Goal: Task Accomplishment & Management: Use online tool/utility

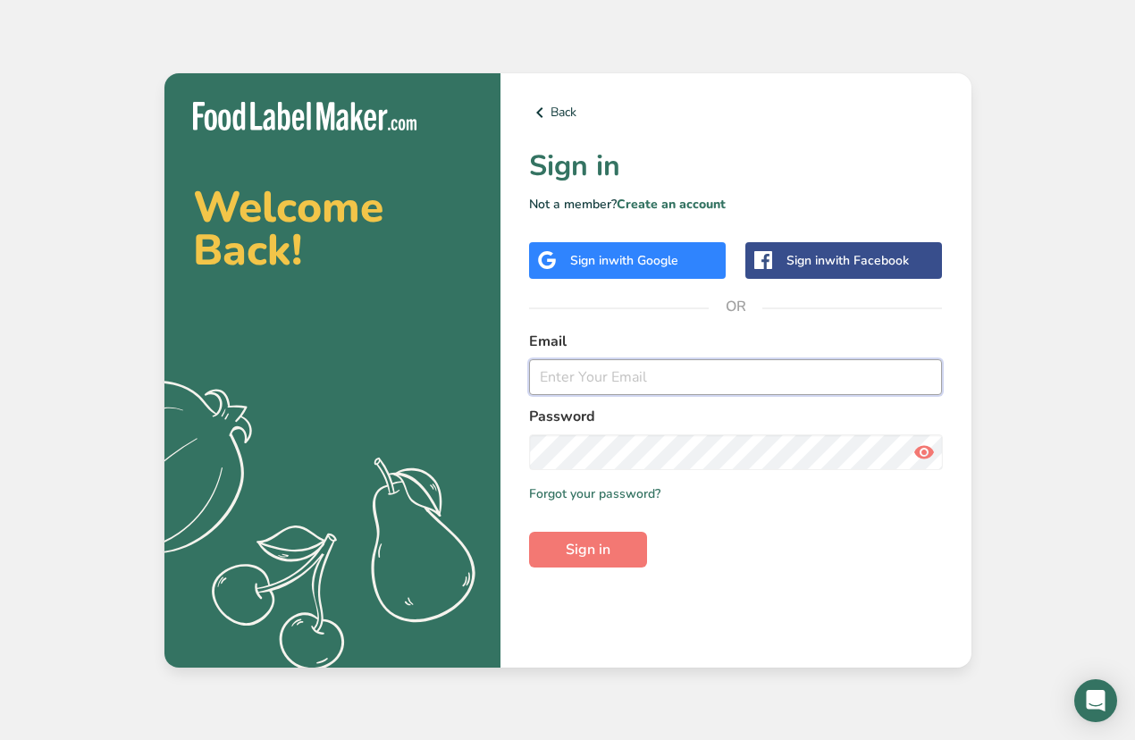
type input "[PERSON_NAME][EMAIL_ADDRESS][DOMAIN_NAME]"
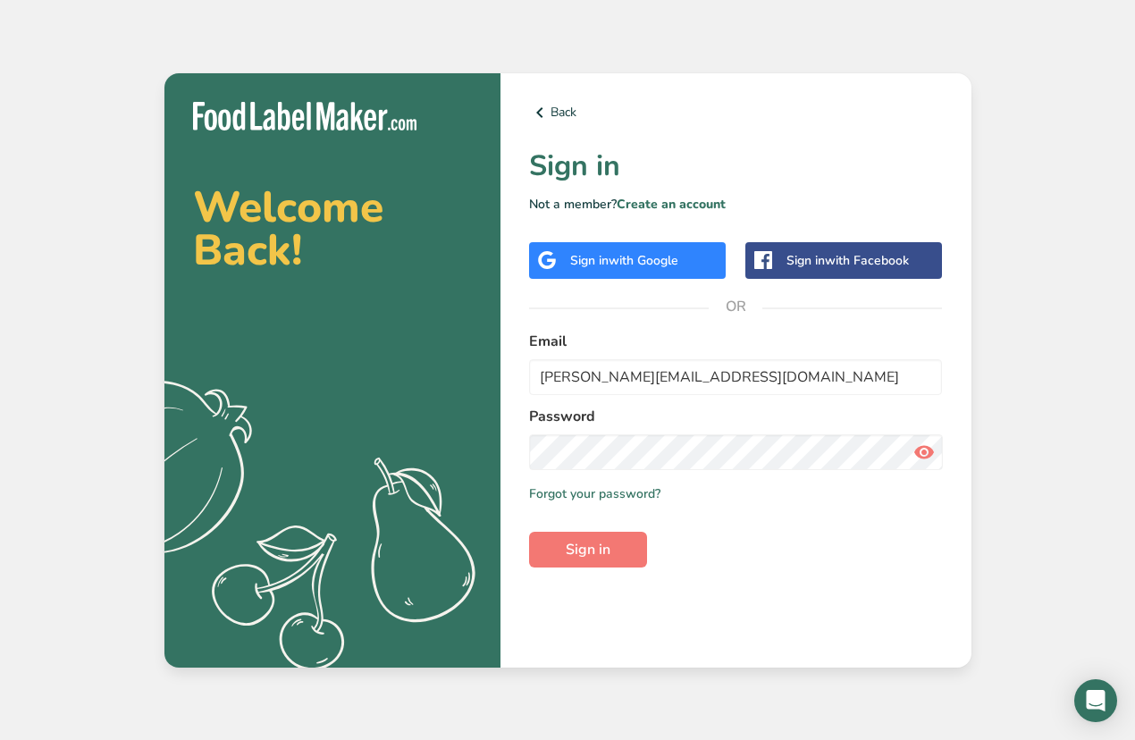
click at [723, 508] on form "Email [PERSON_NAME][EMAIL_ADDRESS][DOMAIN_NAME] Password Remember me Forgot you…" at bounding box center [736, 449] width 414 height 237
click at [612, 537] on button "Sign in" at bounding box center [588, 550] width 118 height 36
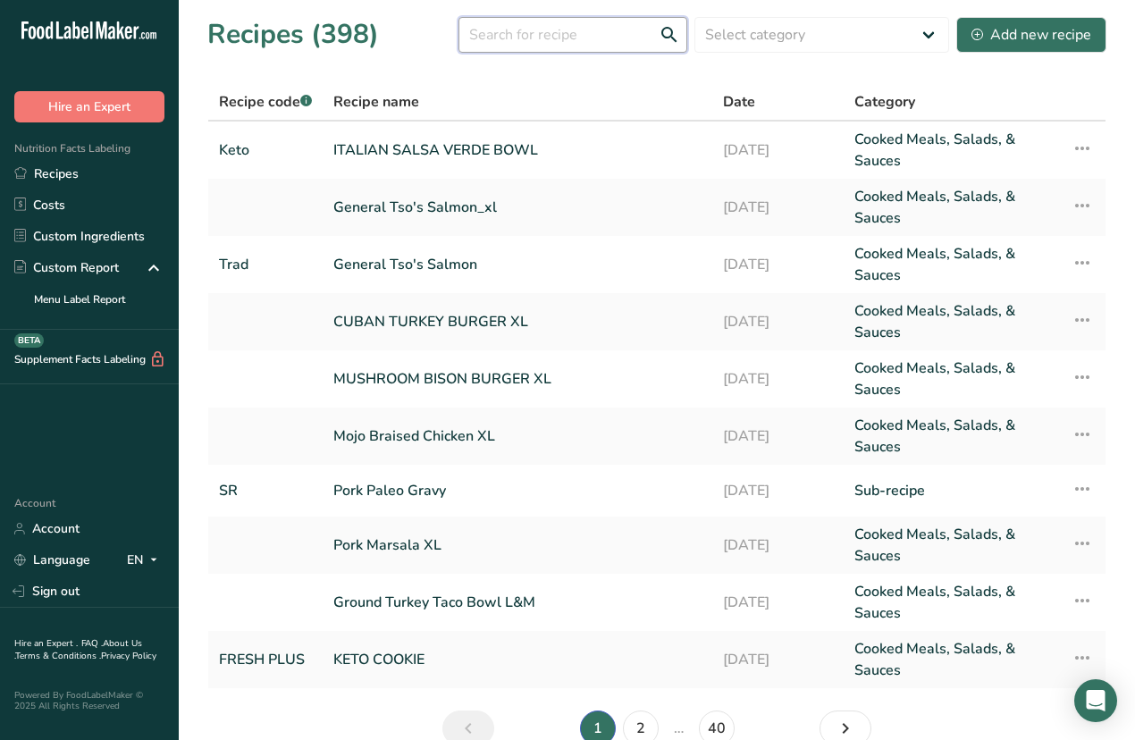
click at [609, 38] on input "text" at bounding box center [573, 35] width 229 height 36
type input "grilled turkey"
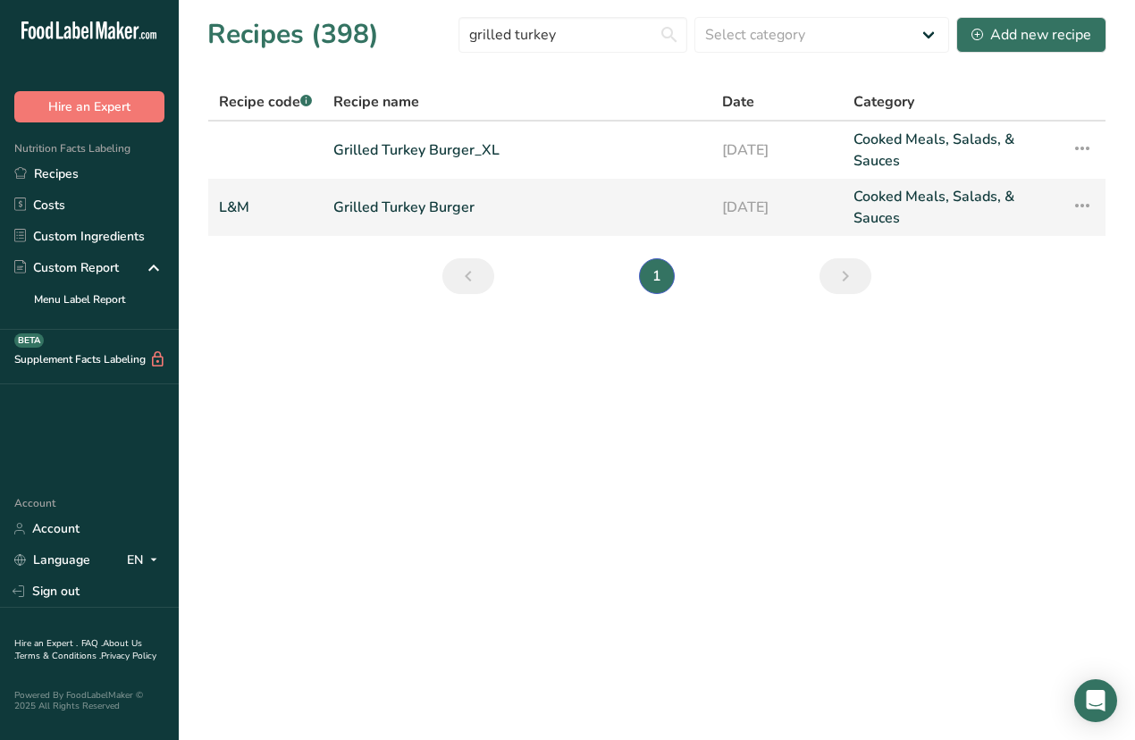
click at [569, 190] on link "Grilled Turkey Burger" at bounding box center [516, 207] width 367 height 43
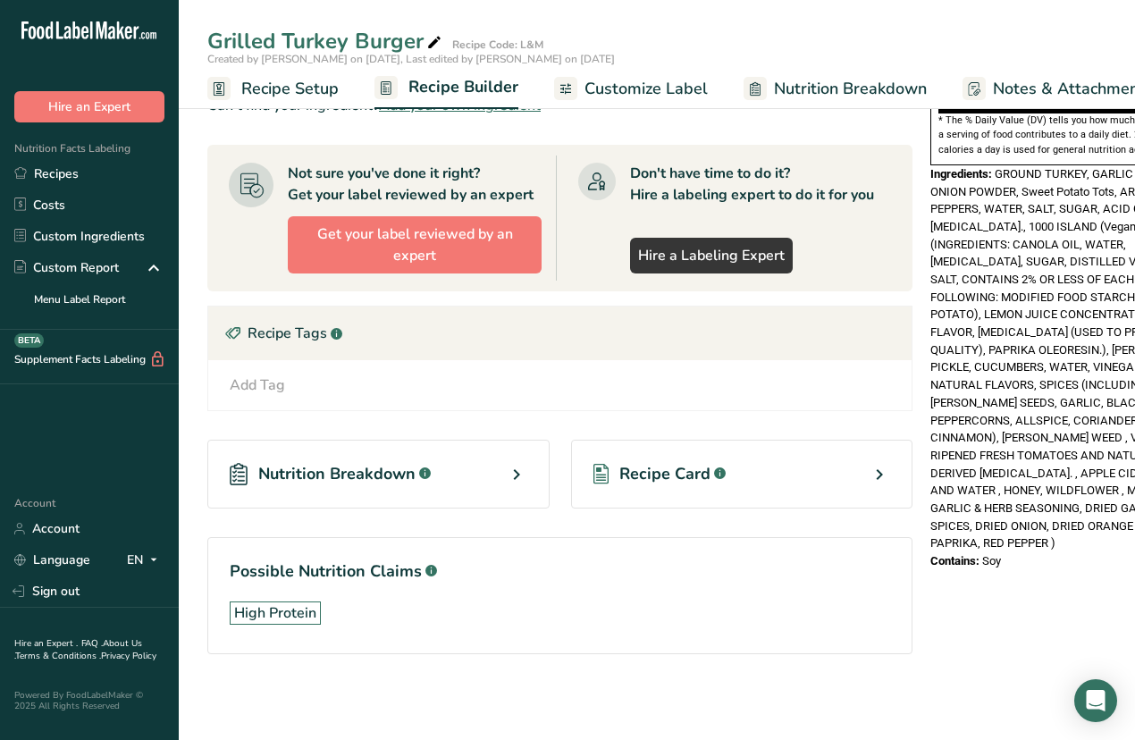
scroll to position [589, 0]
